Goal: Task Accomplishment & Management: Manage account settings

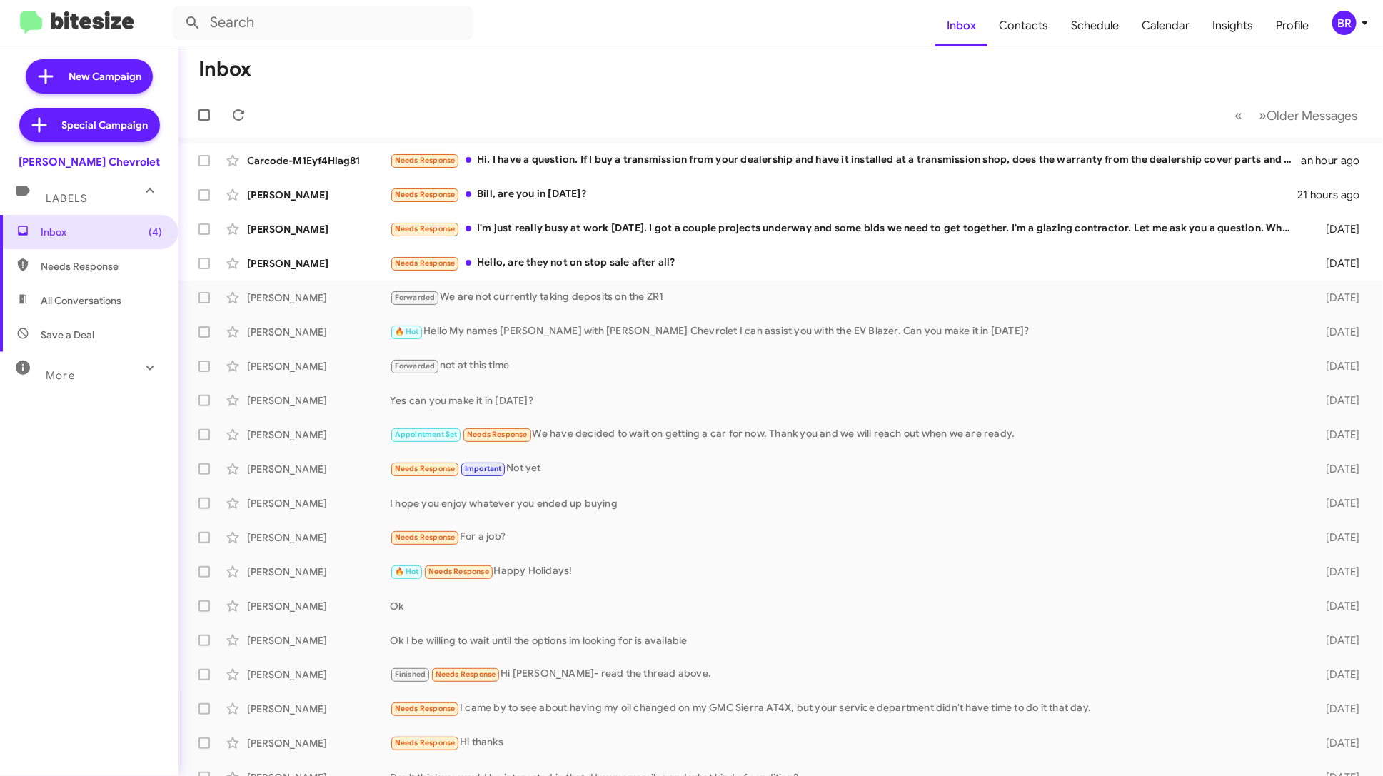
click at [1346, 17] on div "BR" at bounding box center [1344, 23] width 24 height 24
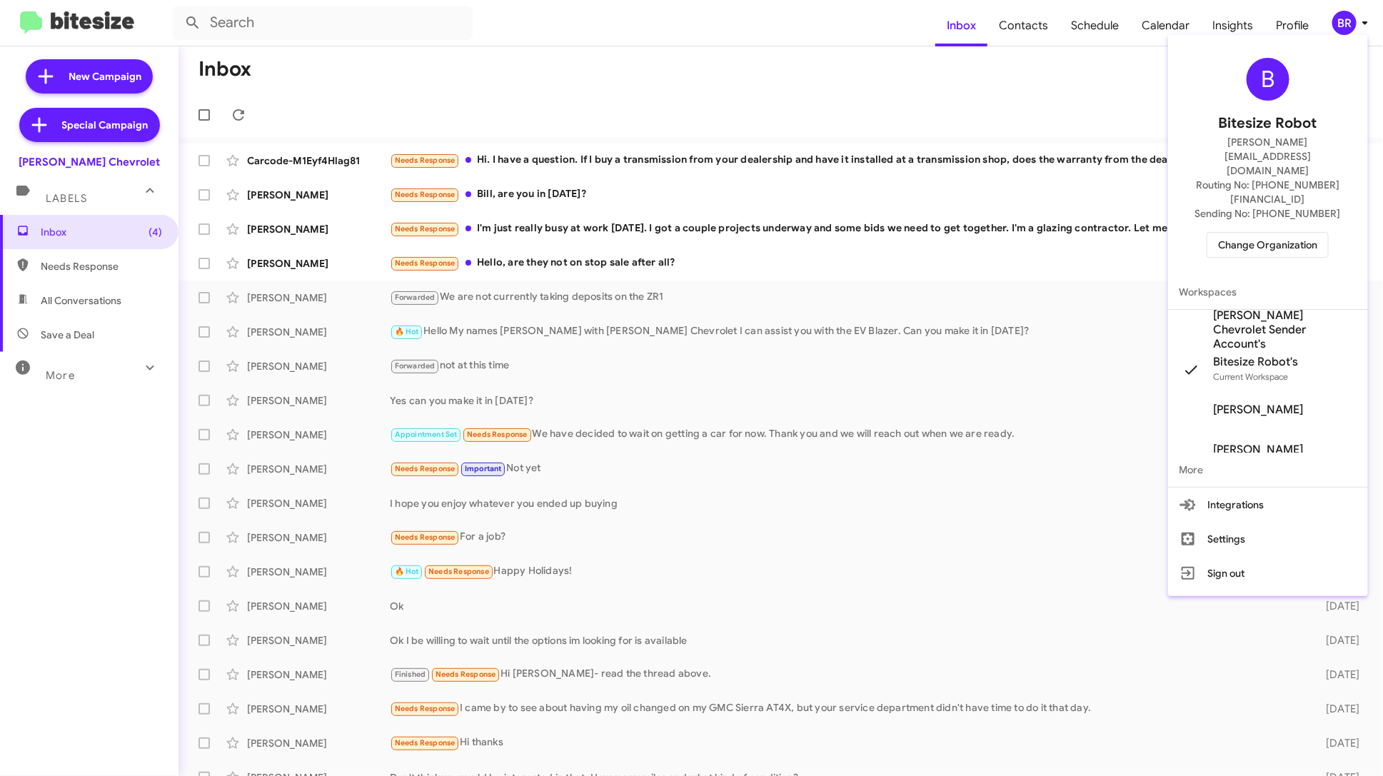
click at [1290, 233] on span "Change Organization" at bounding box center [1267, 245] width 99 height 24
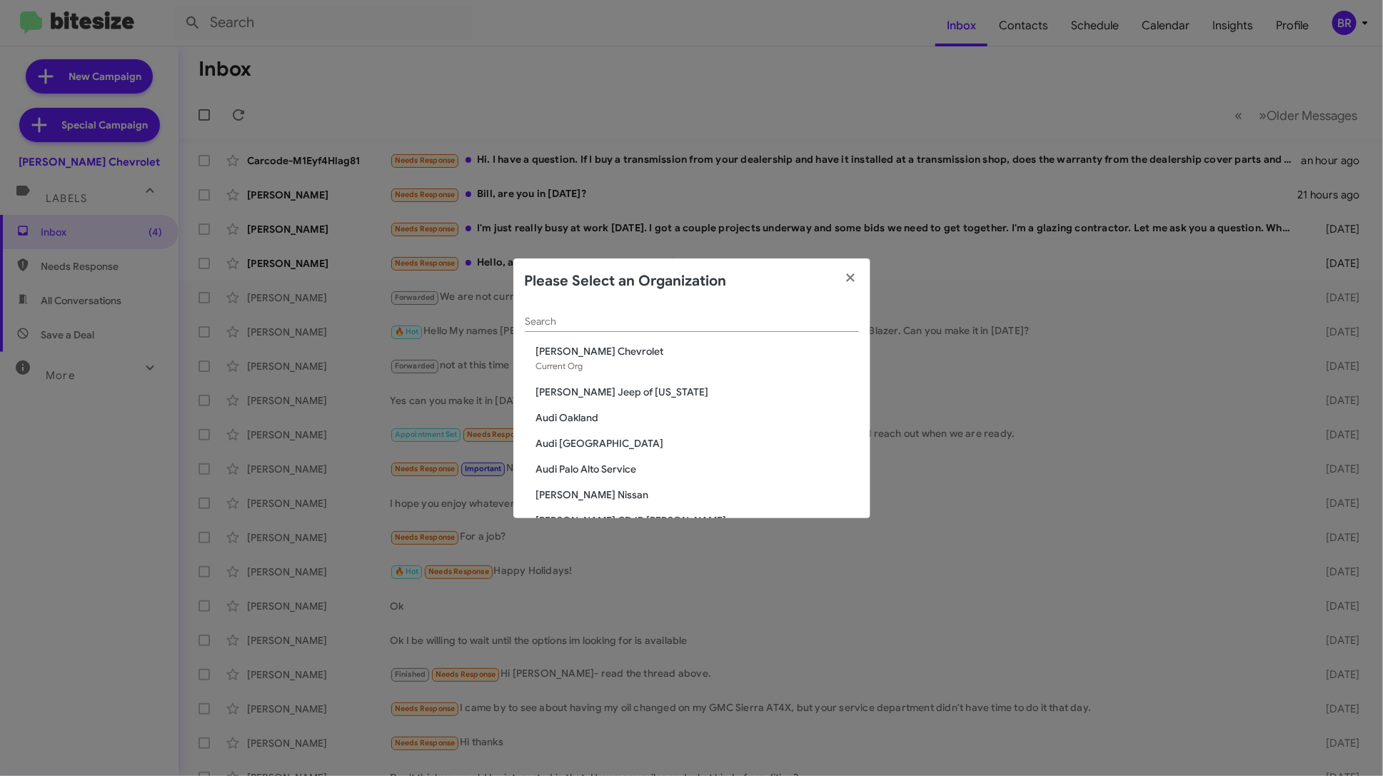
click at [633, 308] on div "Search" at bounding box center [692, 318] width 334 height 28
type input "l"
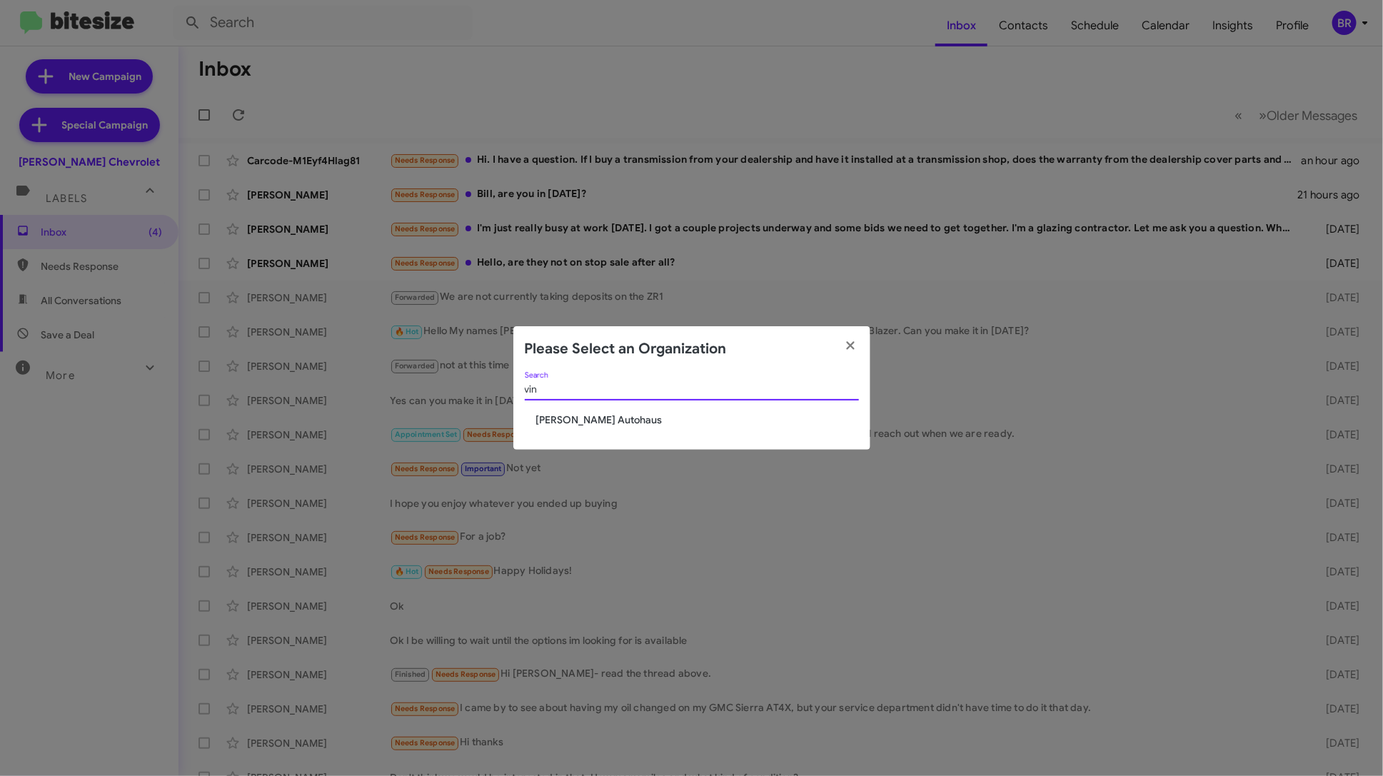
type input "vin"
click at [608, 416] on span "[PERSON_NAME] Autohaus" at bounding box center [697, 420] width 323 height 14
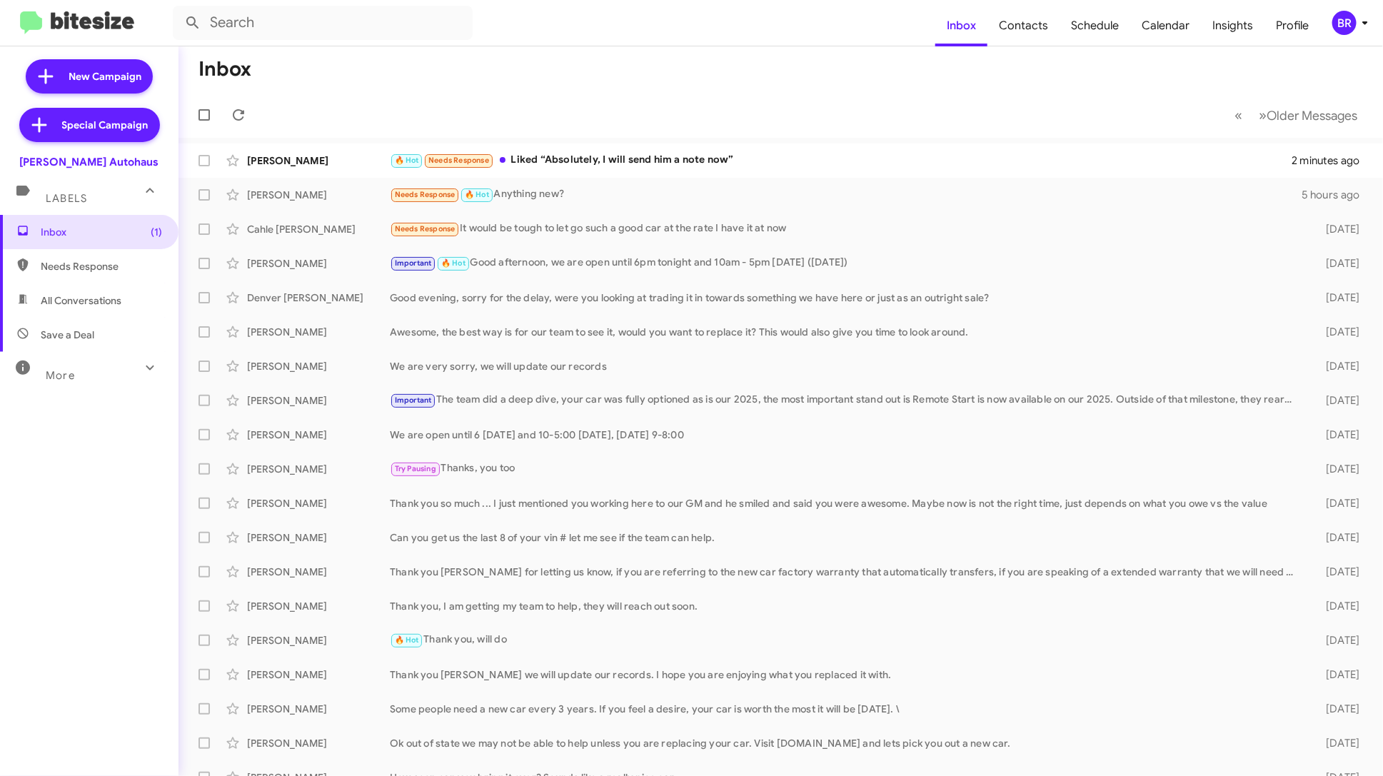
click at [94, 366] on div "More" at bounding box center [74, 369] width 127 height 26
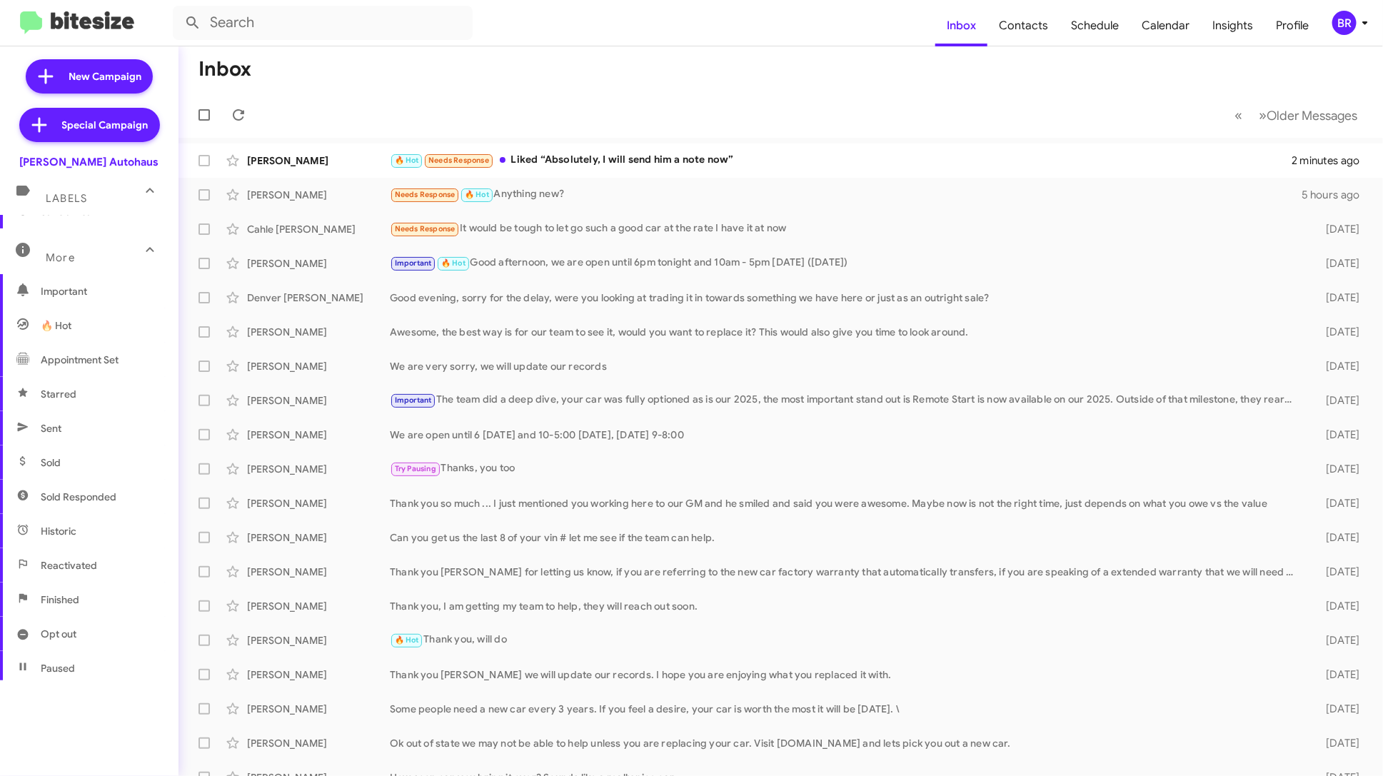
scroll to position [196, 0]
click at [104, 565] on span "Opt out" at bounding box center [89, 561] width 179 height 34
type input "in:opt-out"
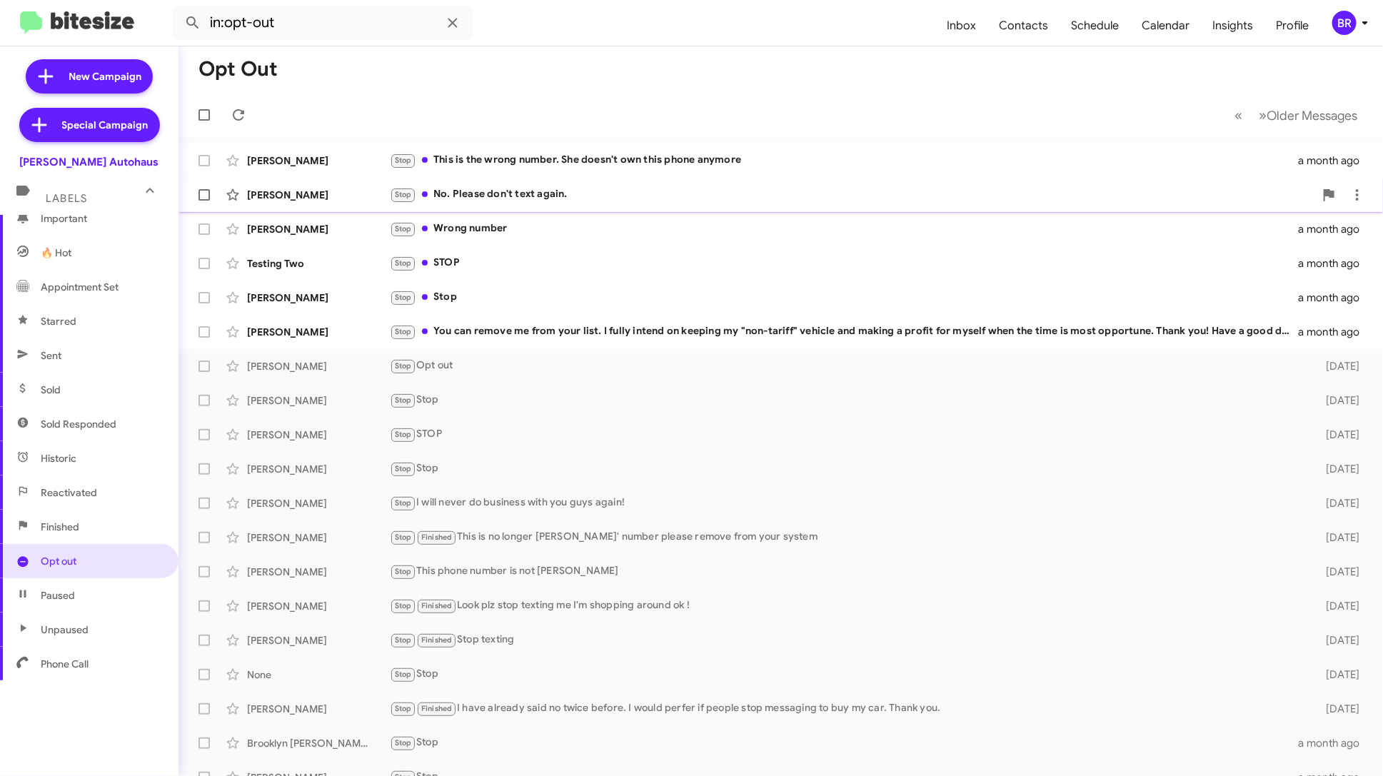
click at [520, 194] on div "Stop No. Please don't text again." at bounding box center [852, 194] width 925 height 16
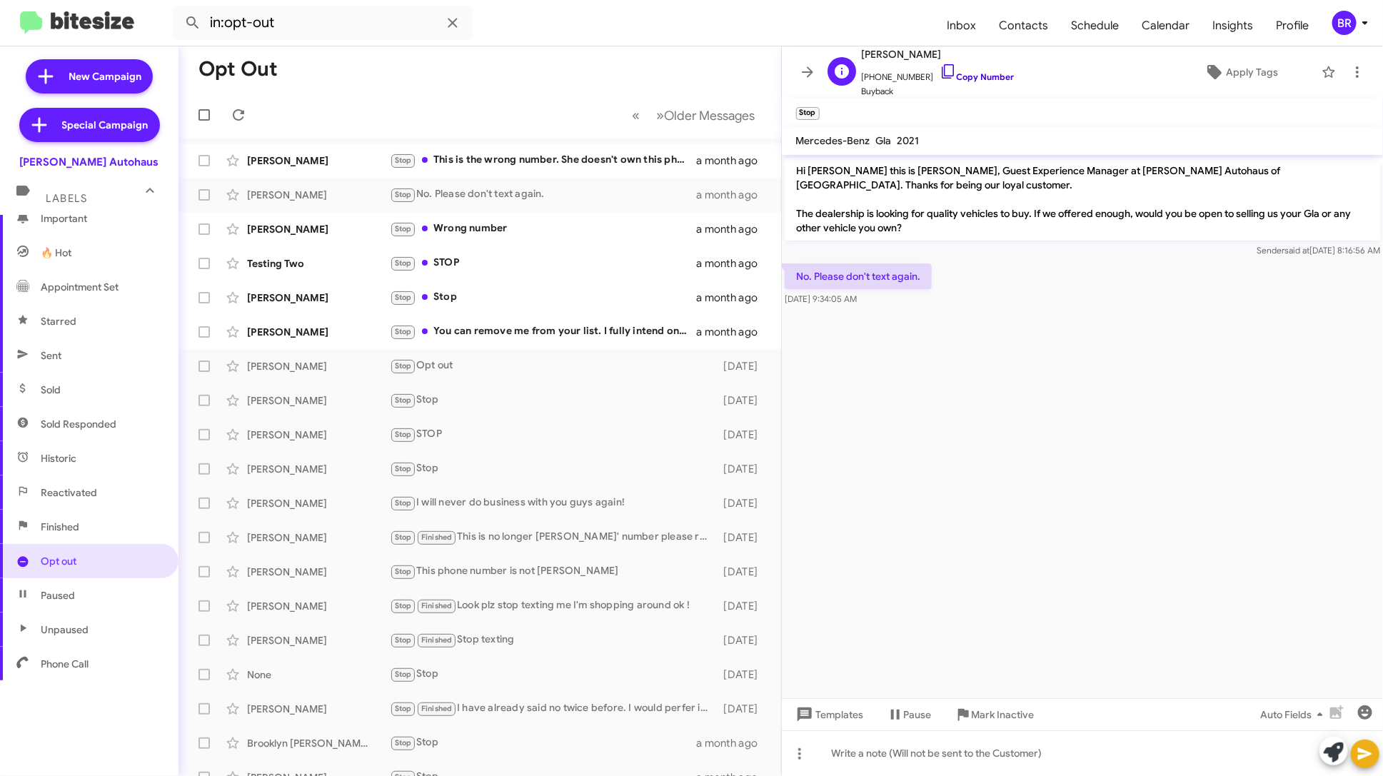
click at [959, 77] on link "Copy Number" at bounding box center [977, 76] width 75 height 11
